Goal: Task Accomplishment & Management: Use online tool/utility

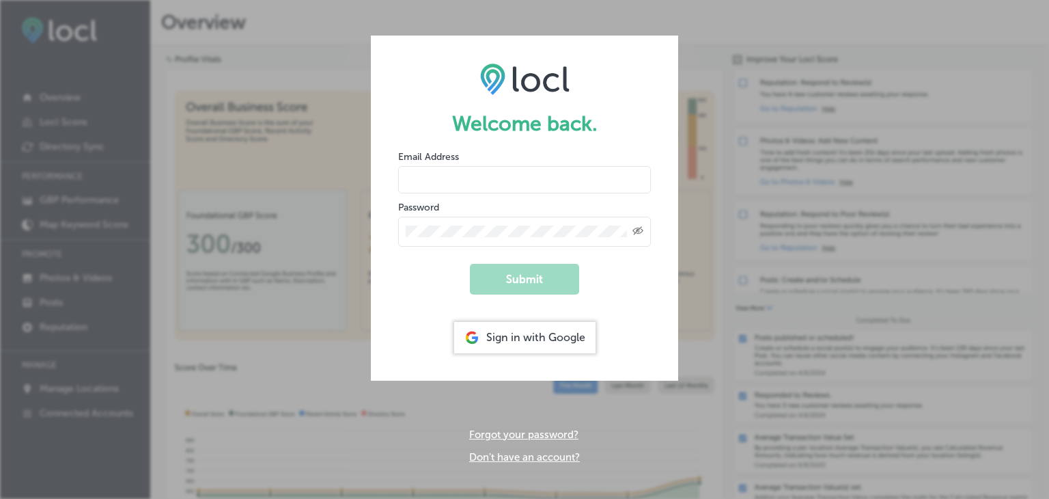
click at [421, 180] on input "email" at bounding box center [524, 179] width 253 height 27
type input "[EMAIL_ADDRESS][DOMAIN_NAME]"
click at [527, 279] on button "Submit" at bounding box center [524, 279] width 109 height 31
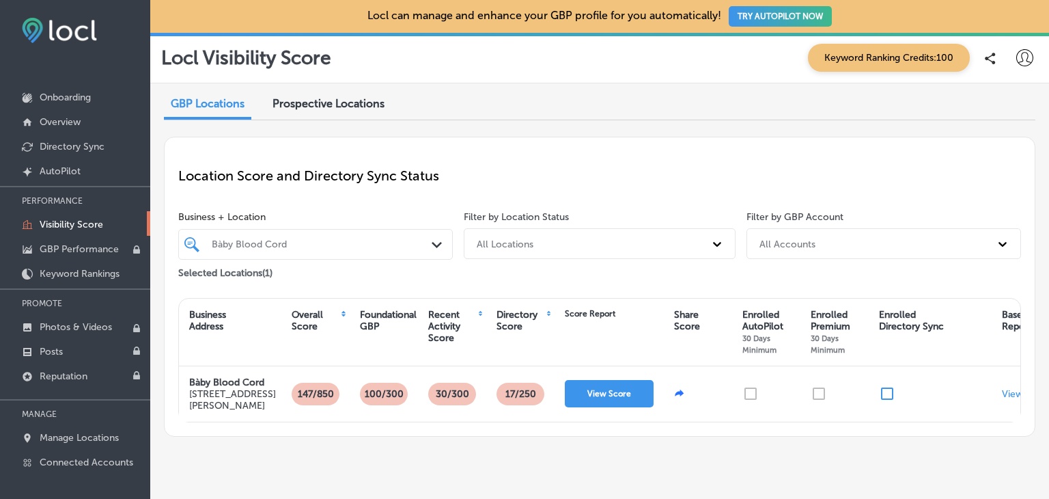
click at [98, 31] on div "iconmonstr-menu-thin copy Created with Sketch. Onboarding Overview Directory Sy…" at bounding box center [75, 240] width 150 height 480
click at [79, 34] on img at bounding box center [59, 30] width 75 height 25
click at [54, 27] on img at bounding box center [59, 30] width 75 height 25
click at [33, 31] on img at bounding box center [59, 30] width 75 height 25
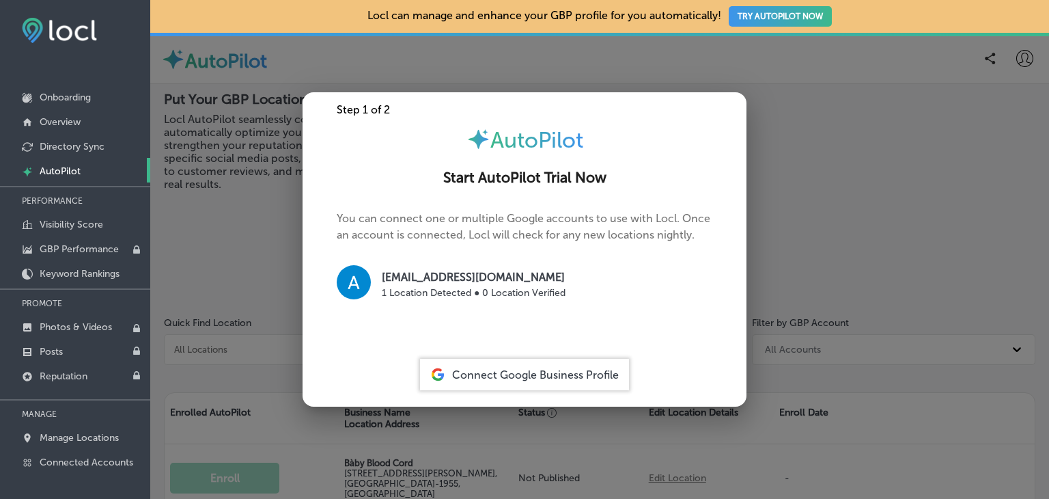
click at [463, 58] on div at bounding box center [524, 249] width 1049 height 499
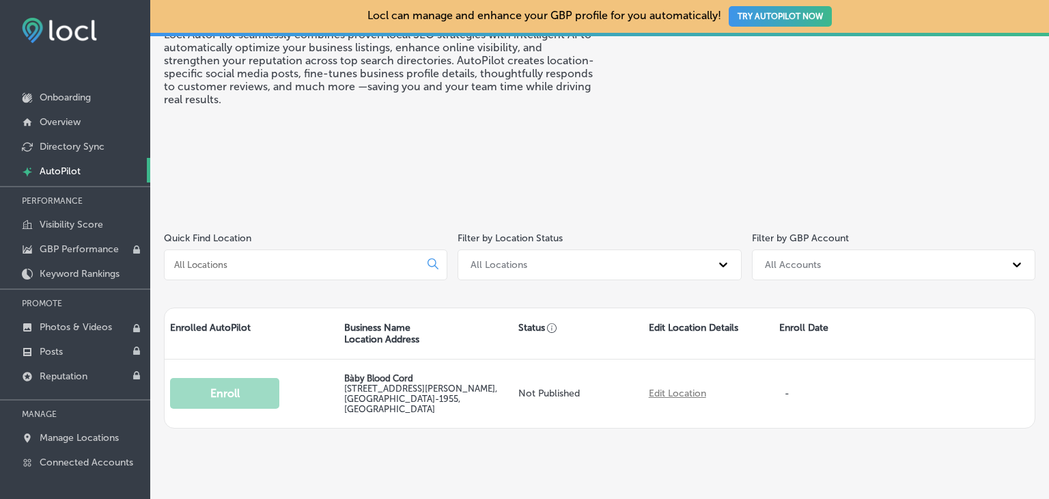
scroll to position [98, 0]
